Goal: Communication & Community: Connect with others

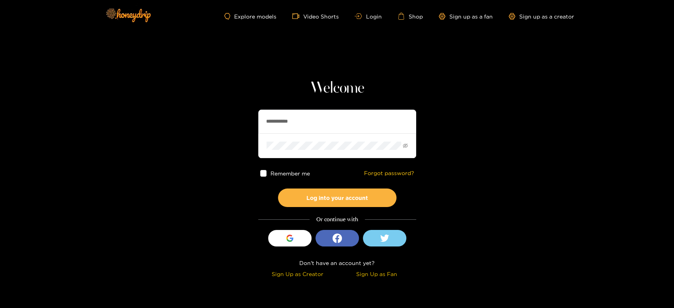
drag, startPoint x: 354, startPoint y: 125, endPoint x: 241, endPoint y: 113, distance: 113.6
click at [241, 113] on section "**********" at bounding box center [337, 140] width 674 height 281
paste input "text"
type input "********"
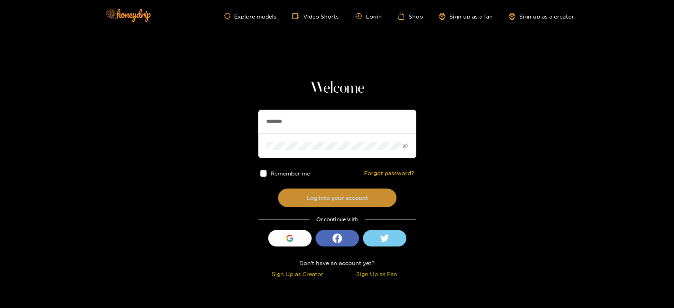
click at [305, 195] on button "Log into your account" at bounding box center [337, 198] width 118 height 19
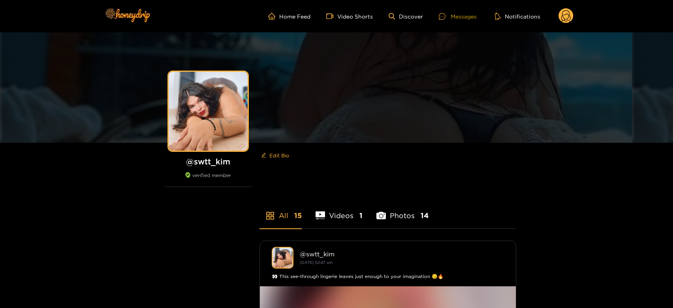
click at [446, 16] on div at bounding box center [445, 16] width 12 height 7
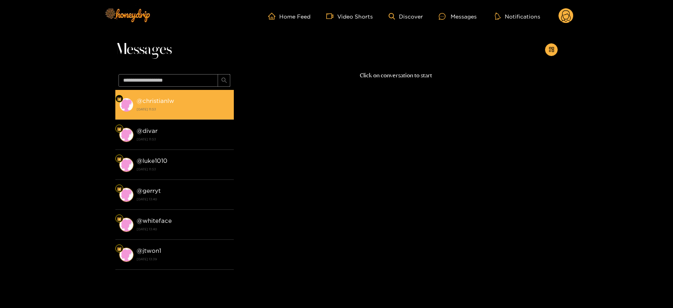
click at [186, 92] on li "@ christianlw [DATE] 11:53" at bounding box center [174, 105] width 118 height 30
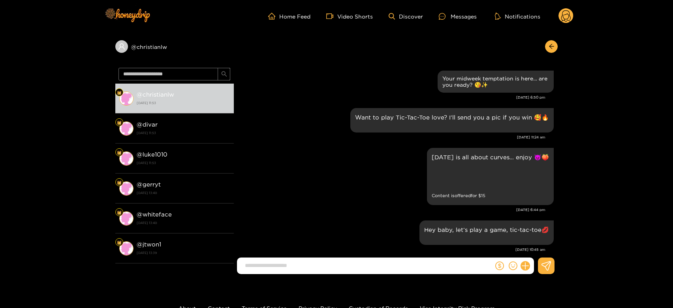
scroll to position [1408, 0]
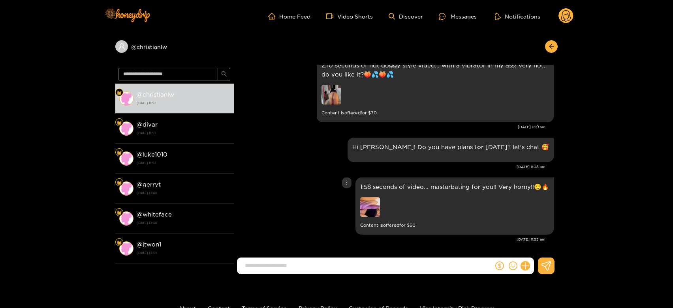
click at [379, 210] on img at bounding box center [370, 207] width 20 height 20
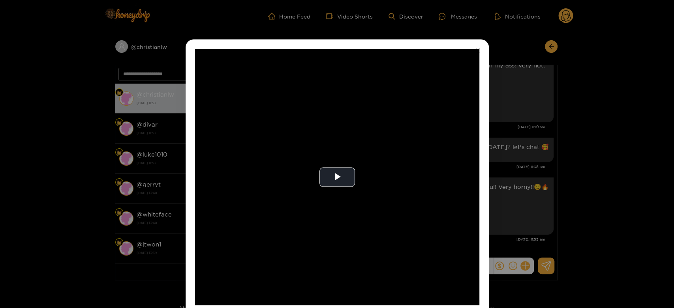
click at [379, 210] on video "Video Player" at bounding box center [337, 177] width 284 height 257
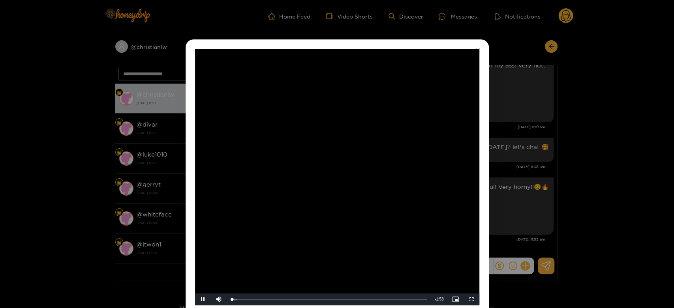
click at [379, 210] on video "Video Player" at bounding box center [337, 177] width 284 height 257
click at [527, 175] on div "**********" at bounding box center [337, 154] width 674 height 308
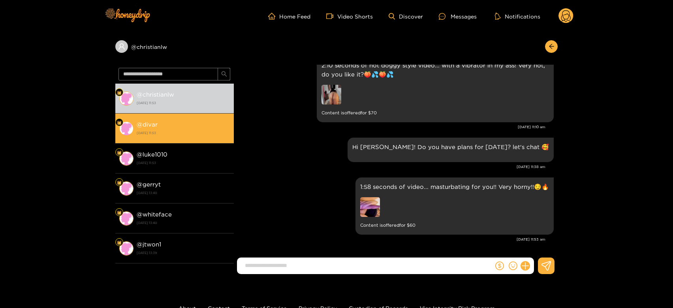
click at [202, 114] on li "@ divar [DATE] 11:53" at bounding box center [174, 129] width 118 height 30
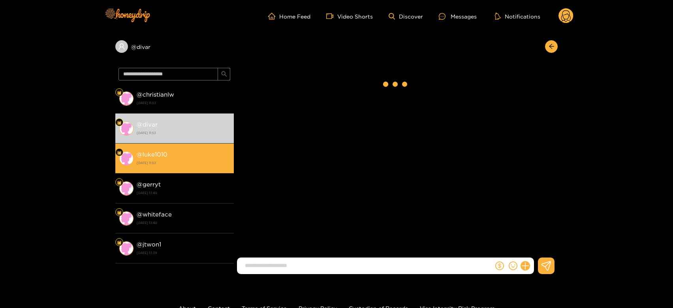
scroll to position [1501, 0]
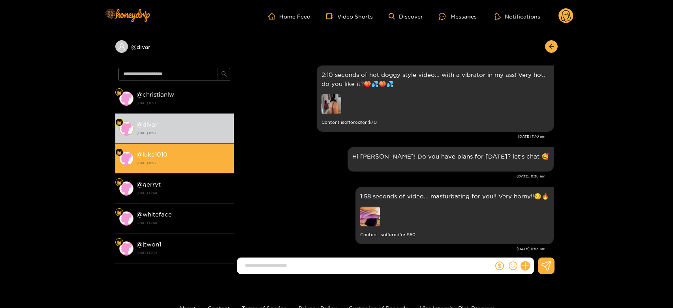
click at [196, 161] on strong "[DATE] 11:53" at bounding box center [183, 162] width 93 height 7
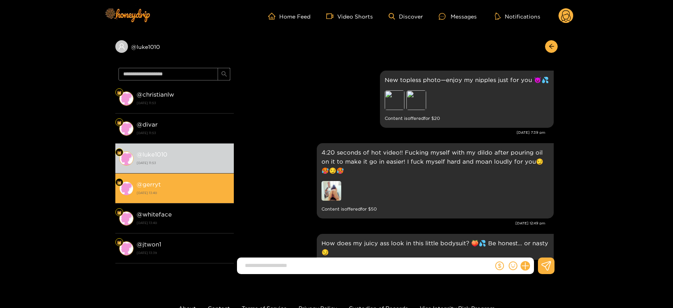
scroll to position [1501, 0]
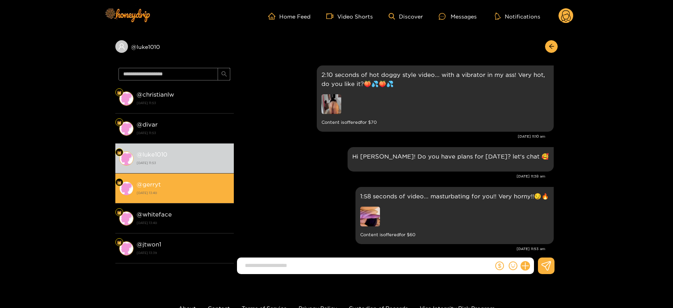
click at [186, 181] on div "@ gerryt [DATE] 13:40" at bounding box center [183, 189] width 93 height 18
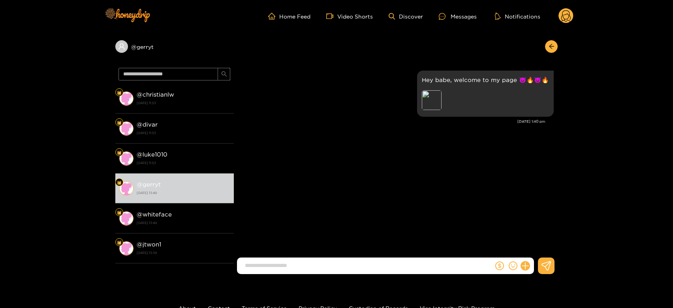
click at [568, 13] on circle at bounding box center [565, 15] width 15 height 15
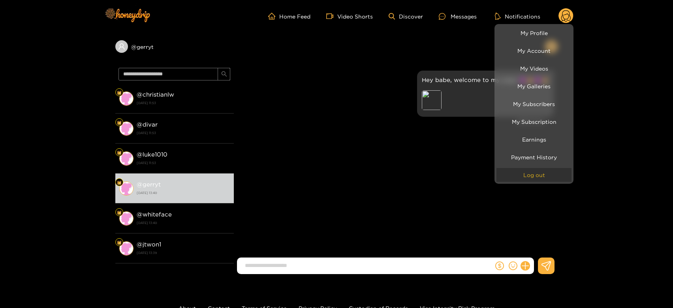
click at [524, 176] on button "Log out" at bounding box center [533, 175] width 75 height 14
